Goal: Transaction & Acquisition: Obtain resource

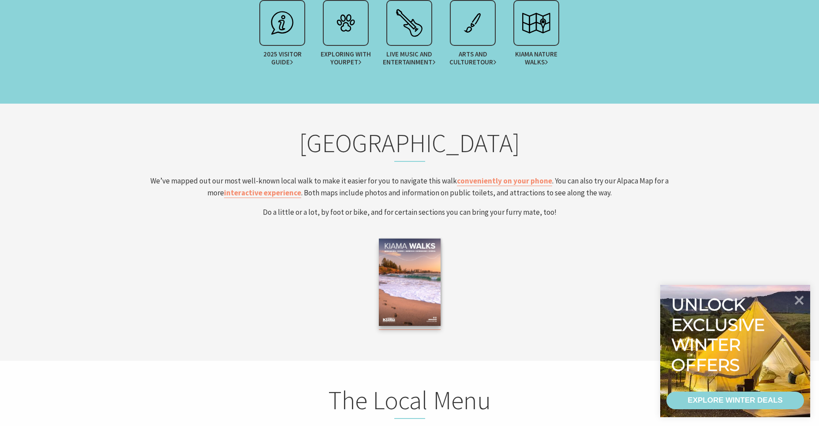
scroll to position [1469, 0]
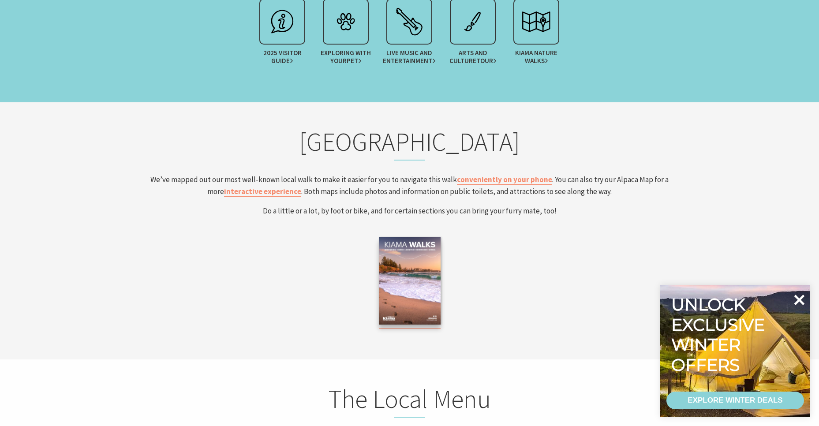
click at [797, 295] on icon at bounding box center [798, 299] width 21 height 21
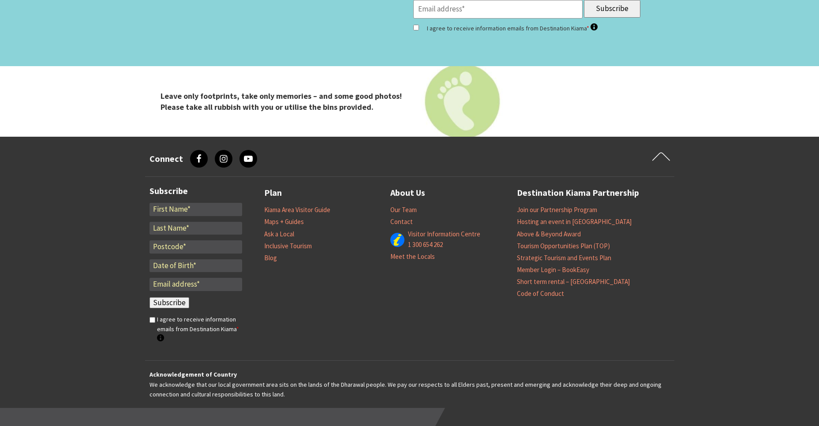
scroll to position [2949, 0]
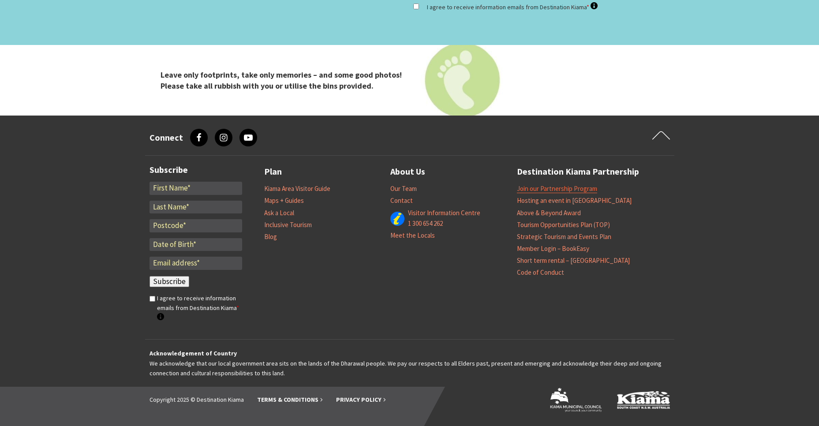
click at [567, 187] on link "Join our Partnership Program" at bounding box center [557, 188] width 80 height 9
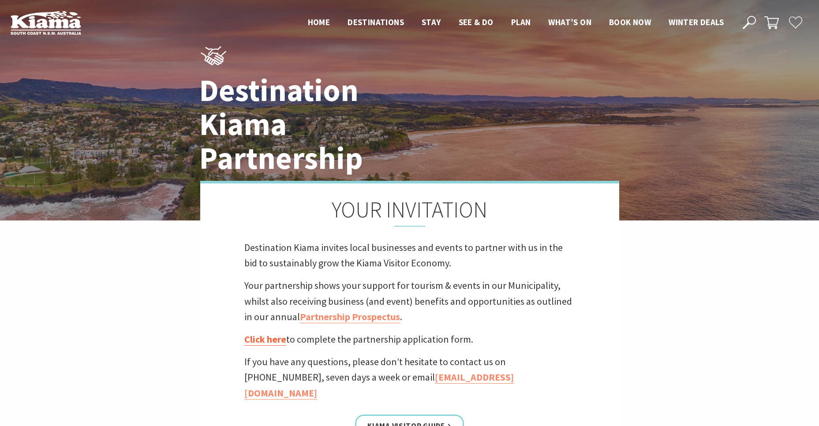
click at [265, 340] on link "Click here" at bounding box center [265, 339] width 42 height 13
